Goal: Task Accomplishment & Management: Manage account settings

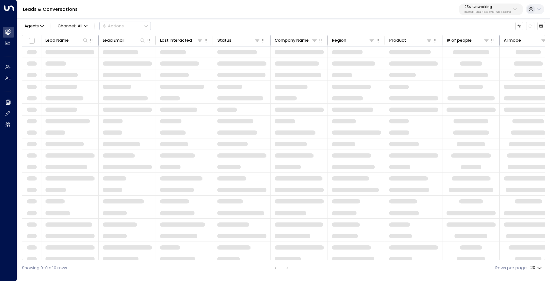
click at [491, 9] on div "25N Coworking 3b9800f4-81ca-4ec0-8758-72fbe4763f36" at bounding box center [488, 9] width 47 height 8
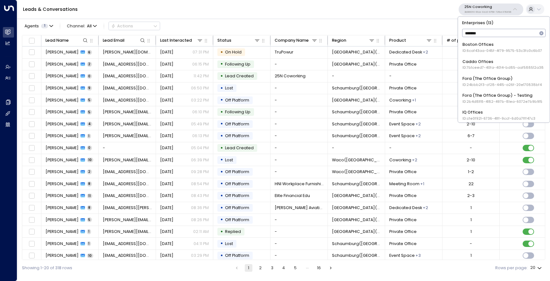
type input "********"
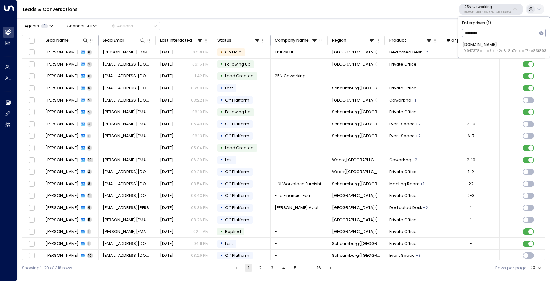
click at [490, 46] on div "[DOMAIN_NAME] ID: 947378aa-d6c1-42e8-8a7c-ea474e83f893" at bounding box center [505, 48] width 84 height 12
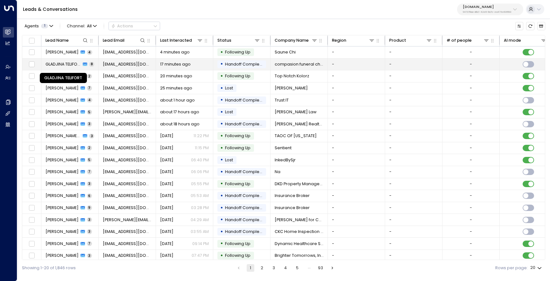
click at [71, 65] on span "GLADJINA TELIFORT" at bounding box center [64, 64] width 36 height 6
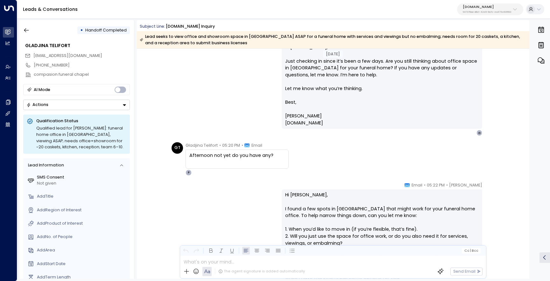
scroll to position [638, 0]
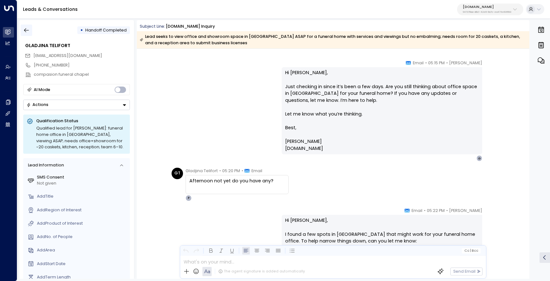
click at [26, 30] on icon "button" at bounding box center [26, 30] width 6 height 6
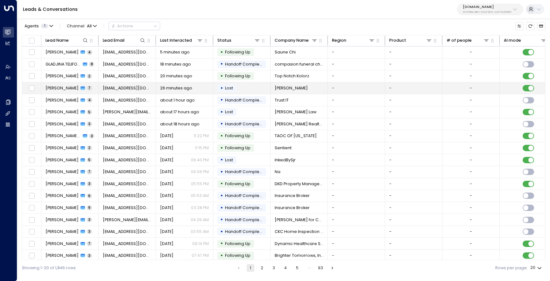
click at [62, 86] on span "[PERSON_NAME]" at bounding box center [62, 88] width 33 height 6
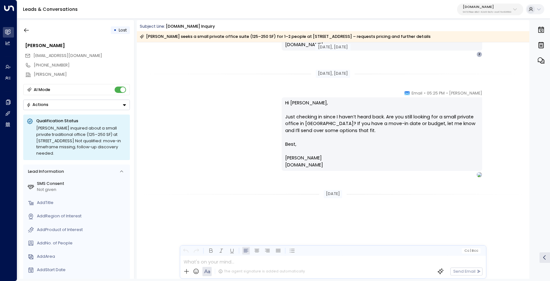
scroll to position [748, 0]
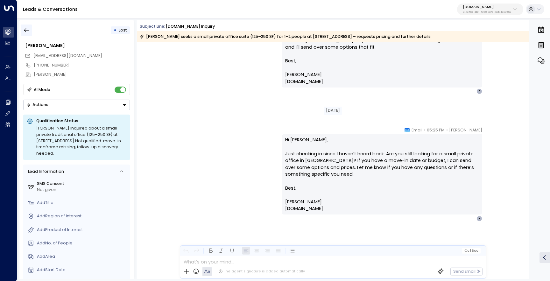
click at [26, 27] on icon "button" at bounding box center [26, 30] width 6 height 6
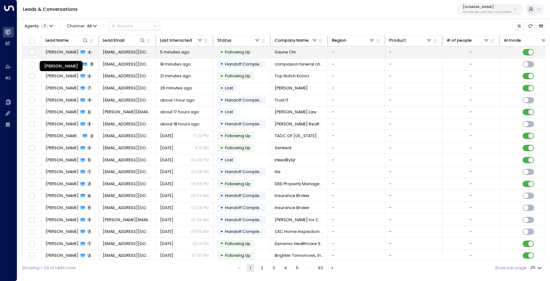
click at [61, 54] on span "[PERSON_NAME]" at bounding box center [62, 52] width 33 height 6
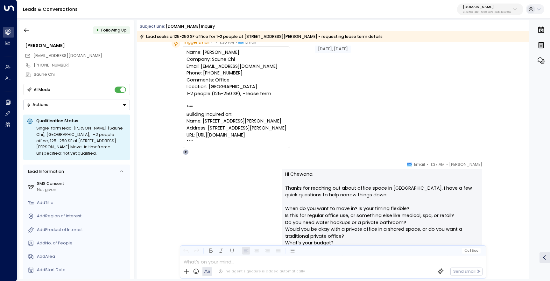
scroll to position [1, 0]
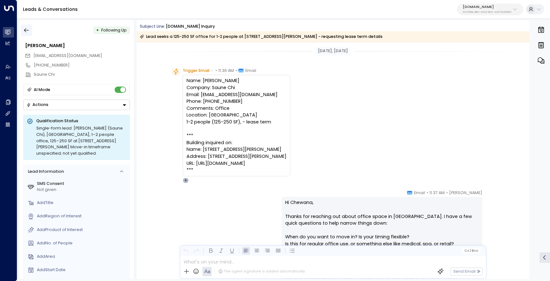
click at [29, 30] on icon "button" at bounding box center [26, 30] width 6 height 6
